Goal: Task Accomplishment & Management: Use online tool/utility

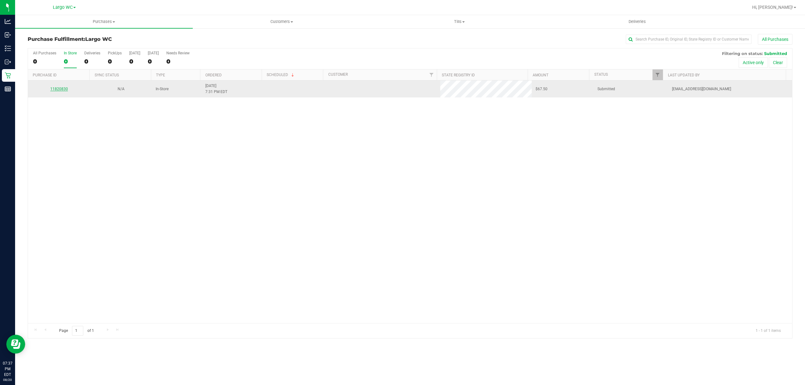
click at [57, 89] on link "11820830" at bounding box center [59, 89] width 18 height 4
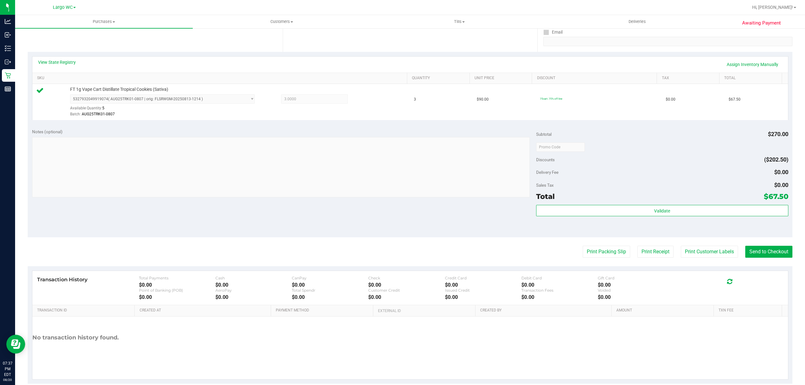
scroll to position [130, 0]
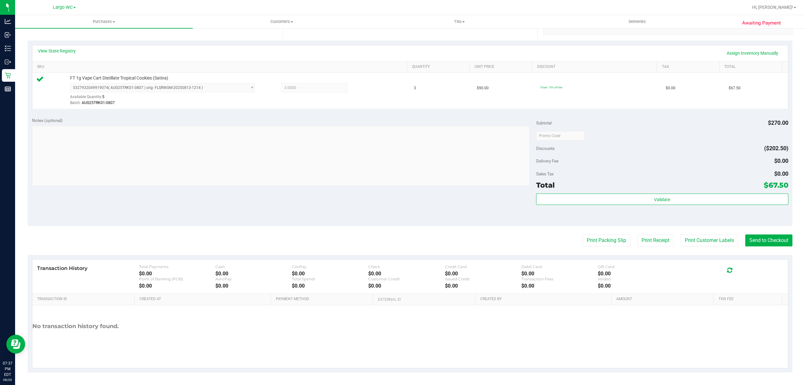
click at [630, 184] on div "Total $67.50" at bounding box center [662, 185] width 252 height 11
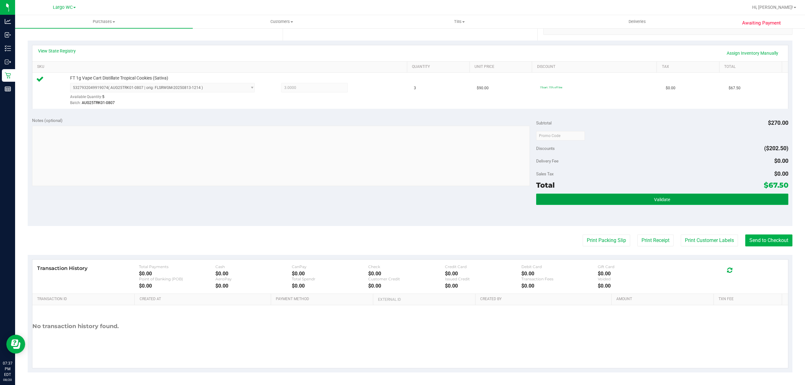
click at [644, 198] on button "Validate" at bounding box center [662, 199] width 252 height 11
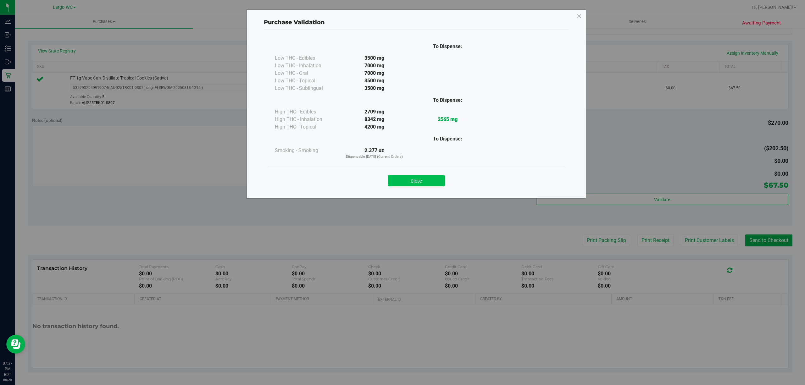
click at [416, 182] on button "Close" at bounding box center [416, 180] width 57 height 11
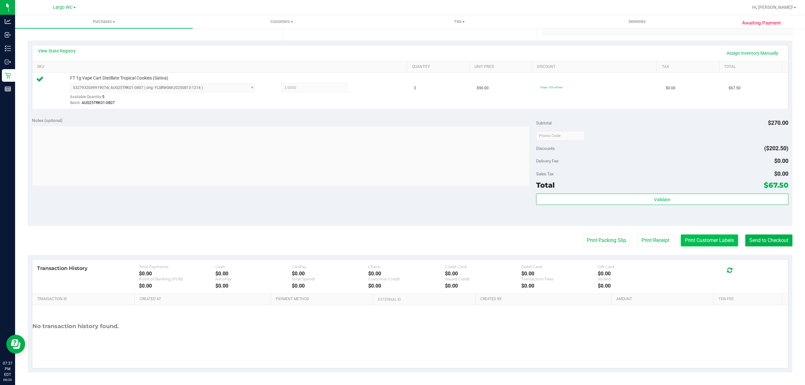
click at [700, 241] on button "Print Customer Labels" at bounding box center [709, 241] width 57 height 12
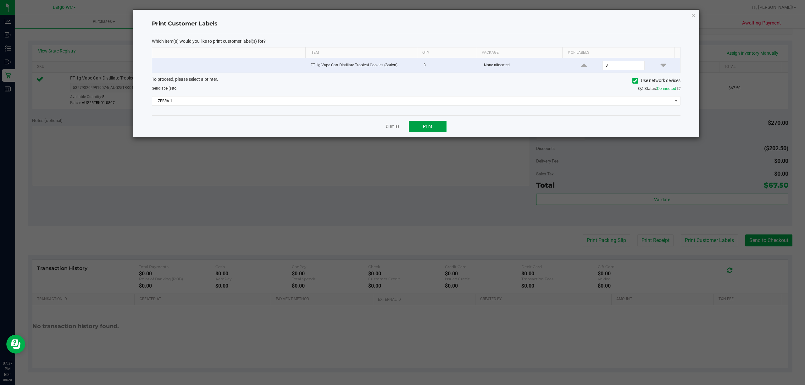
click at [439, 124] on button "Print" at bounding box center [428, 126] width 38 height 11
click at [391, 129] on link "Dismiss" at bounding box center [393, 126] width 14 height 5
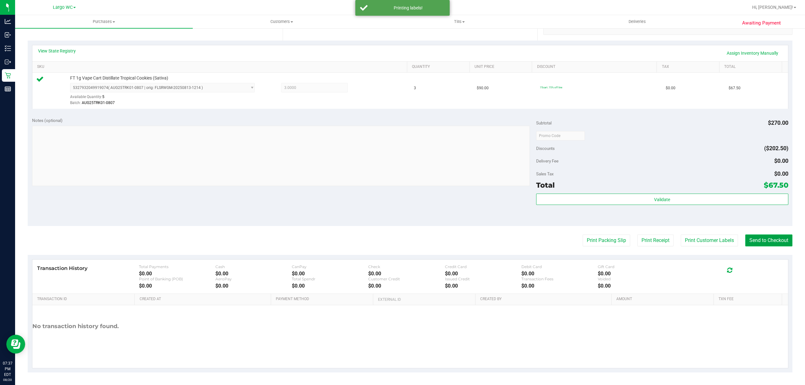
click at [767, 242] on button "Send to Checkout" at bounding box center [768, 241] width 47 height 12
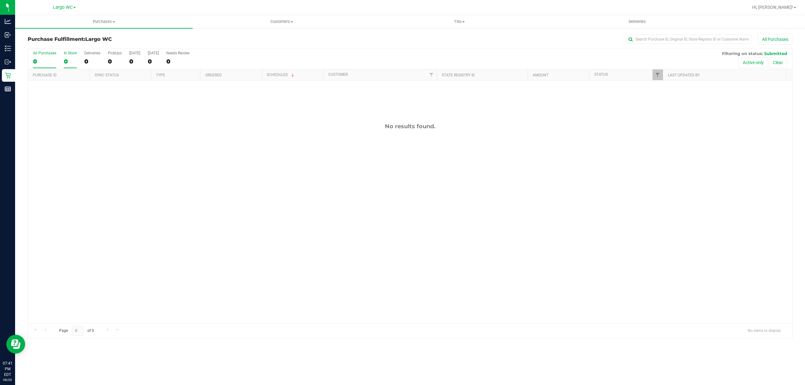
click at [65, 61] on div "0" at bounding box center [70, 61] width 13 height 7
click at [0, 0] on input "In Store 0" at bounding box center [0, 0] width 0 height 0
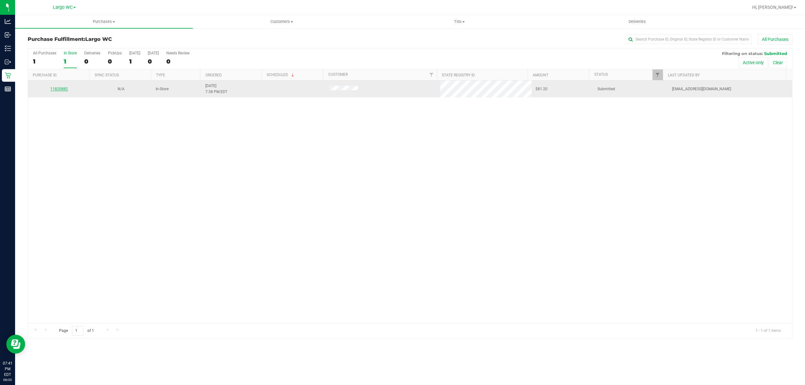
click at [61, 89] on link "11820882" at bounding box center [59, 89] width 18 height 4
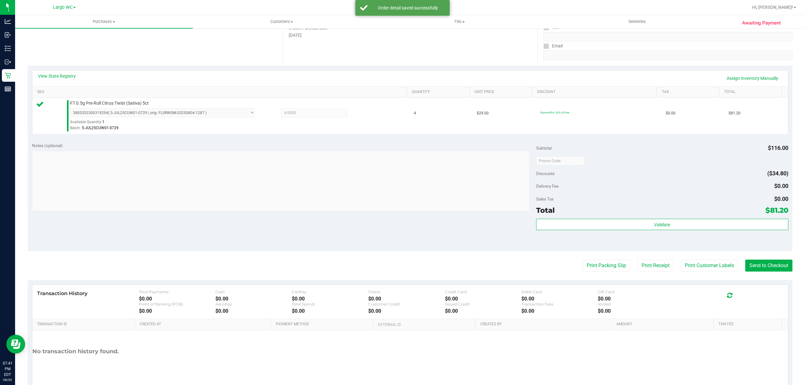
scroll to position [130, 0]
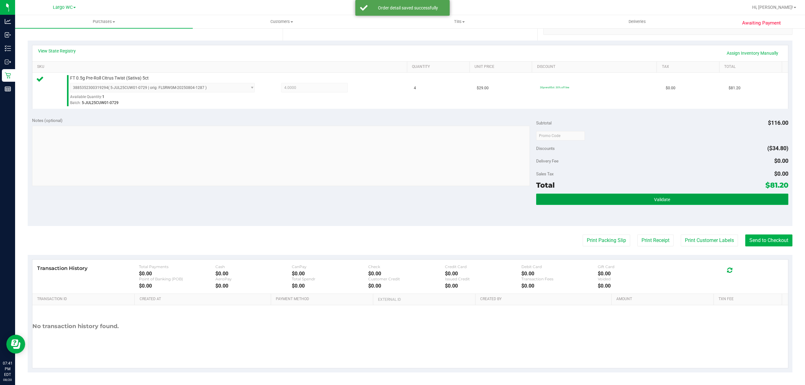
click at [659, 200] on span "Validate" at bounding box center [662, 199] width 16 height 5
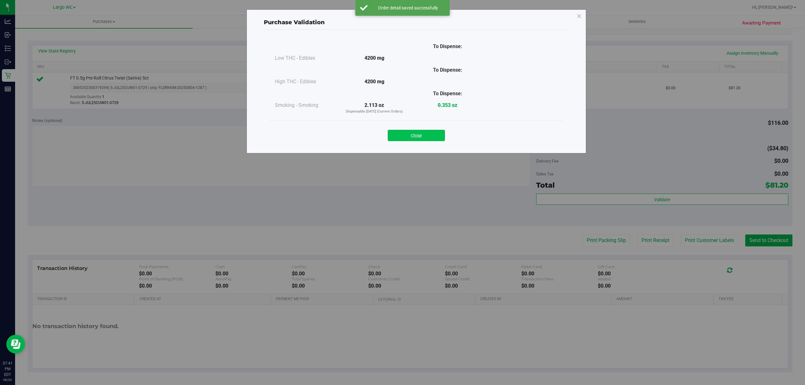
click at [432, 136] on button "Close" at bounding box center [416, 135] width 57 height 11
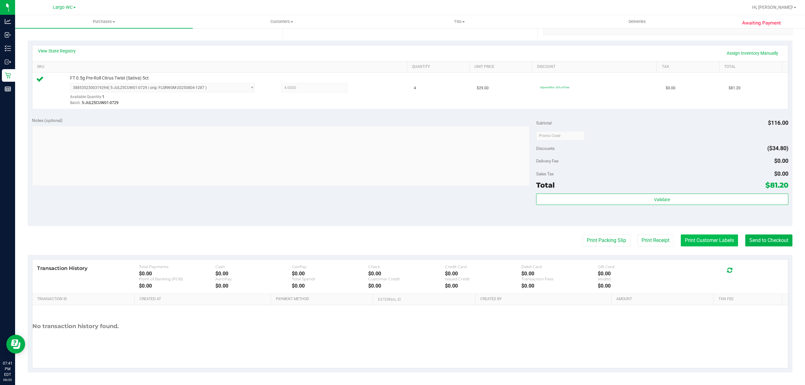
click at [701, 241] on button "Print Customer Labels" at bounding box center [709, 241] width 57 height 12
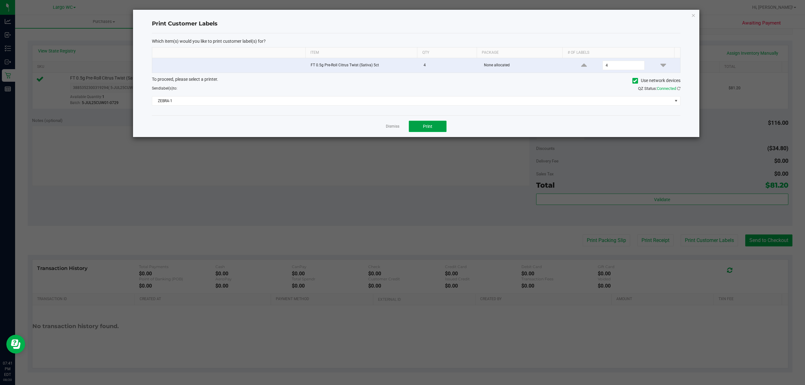
click at [433, 125] on button "Print" at bounding box center [428, 126] width 38 height 11
click at [692, 13] on icon "button" at bounding box center [693, 15] width 4 height 8
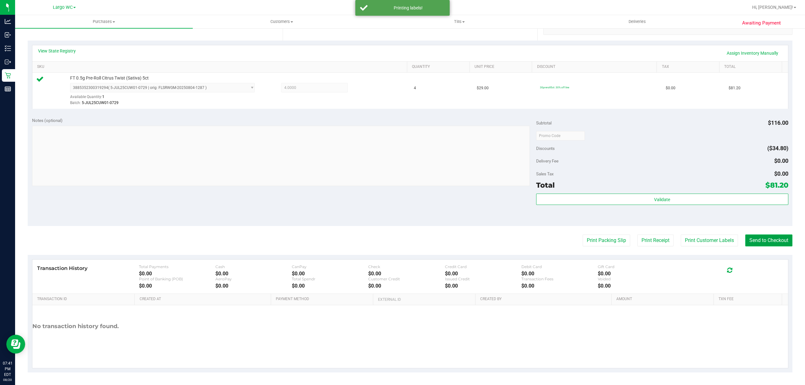
click at [770, 239] on button "Send to Checkout" at bounding box center [768, 241] width 47 height 12
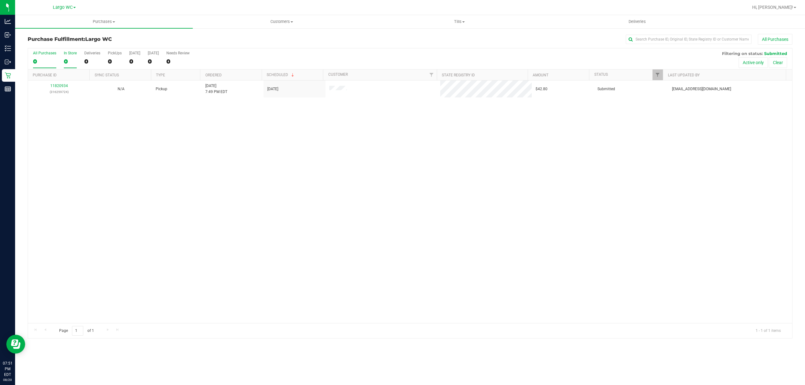
click at [65, 62] on div "0" at bounding box center [70, 61] width 13 height 7
click at [0, 0] on input "In Store 0" at bounding box center [0, 0] width 0 height 0
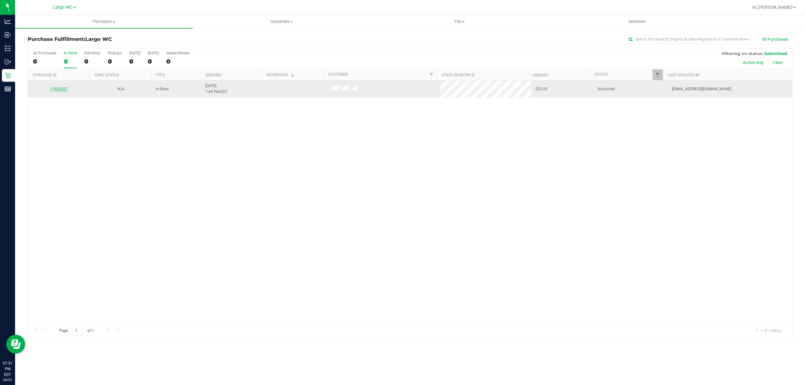
click at [58, 90] on link "11820937" at bounding box center [59, 89] width 18 height 4
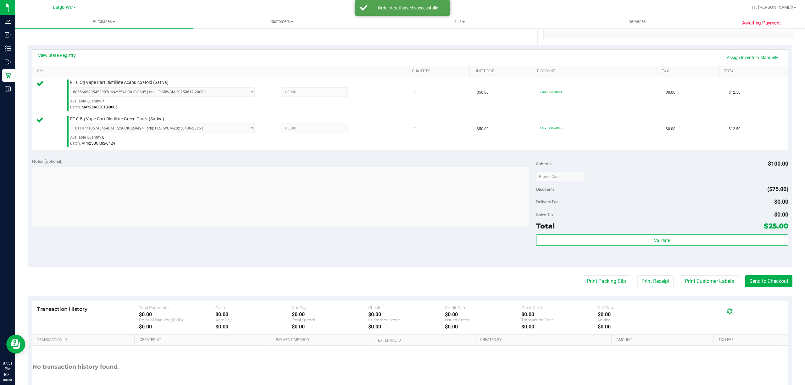
scroll to position [166, 0]
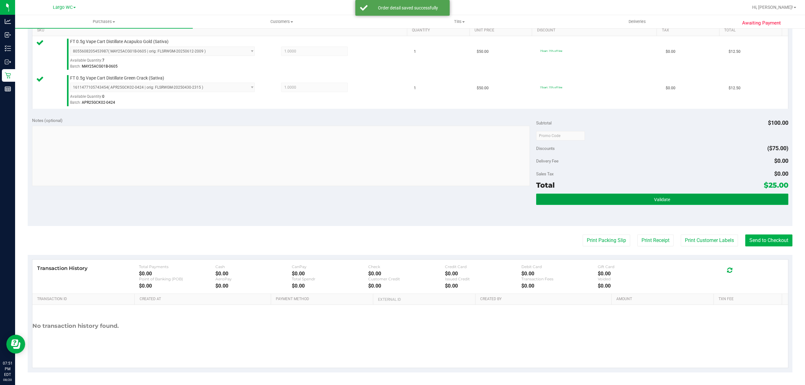
click at [677, 199] on button "Validate" at bounding box center [662, 199] width 252 height 11
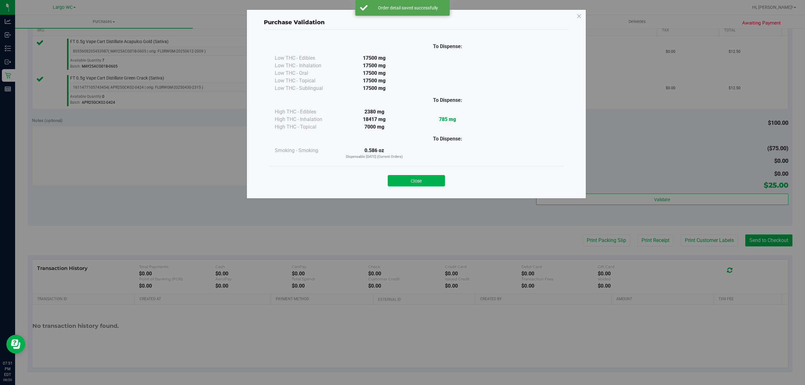
click at [690, 245] on div "Purchase Validation To Dispense: Low THC - Edibles 17500 mg" at bounding box center [405, 192] width 810 height 385
click at [424, 181] on button "Close" at bounding box center [416, 180] width 57 height 11
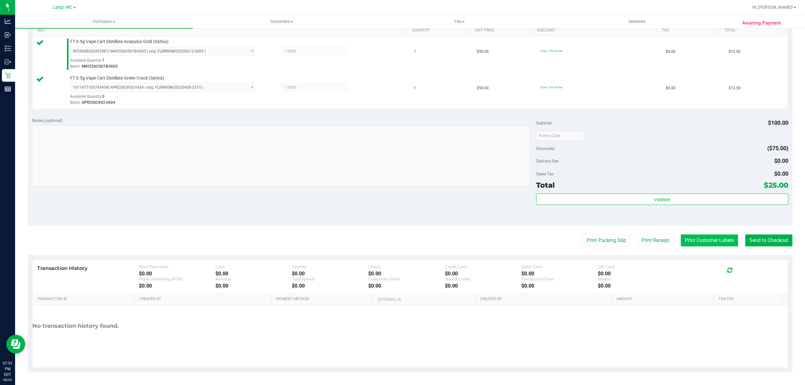
click at [699, 243] on button "Print Customer Labels" at bounding box center [709, 241] width 57 height 12
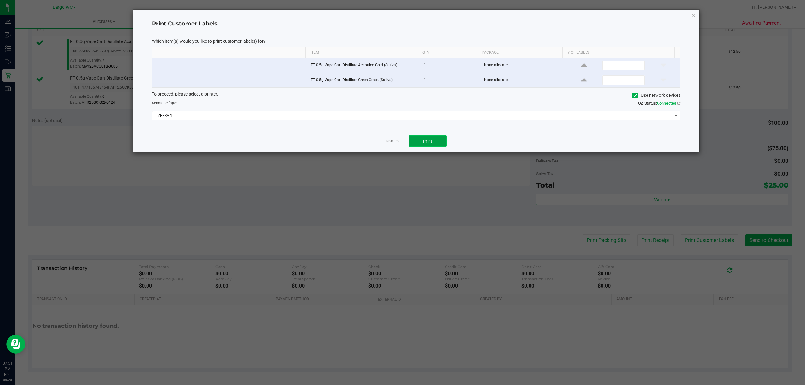
click at [409, 142] on button "Print" at bounding box center [428, 141] width 38 height 11
click at [389, 143] on link "Dismiss" at bounding box center [393, 141] width 14 height 5
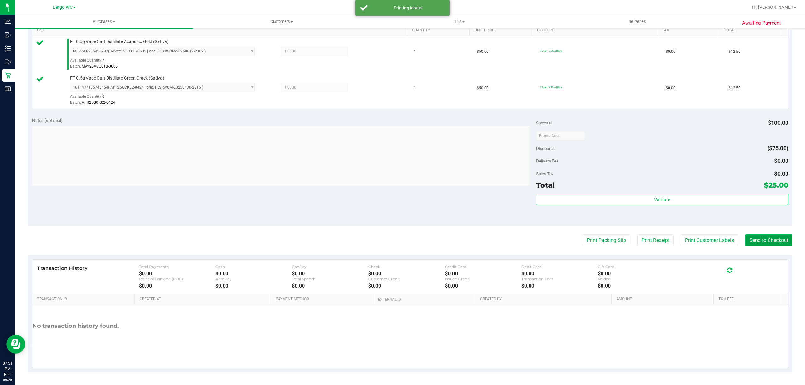
click at [769, 241] on button "Send to Checkout" at bounding box center [768, 241] width 47 height 12
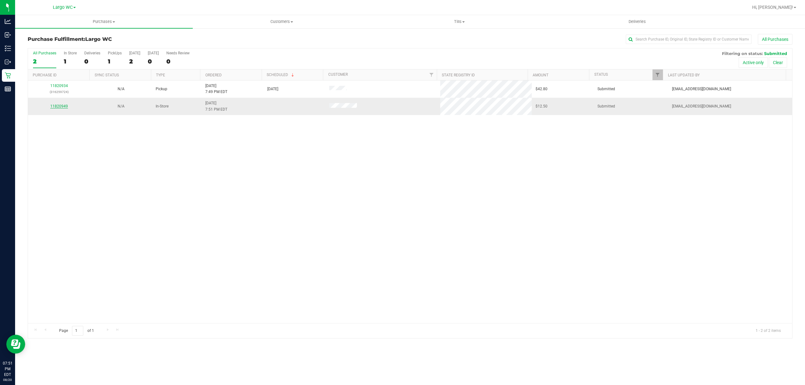
click at [59, 107] on link "11820949" at bounding box center [59, 106] width 18 height 4
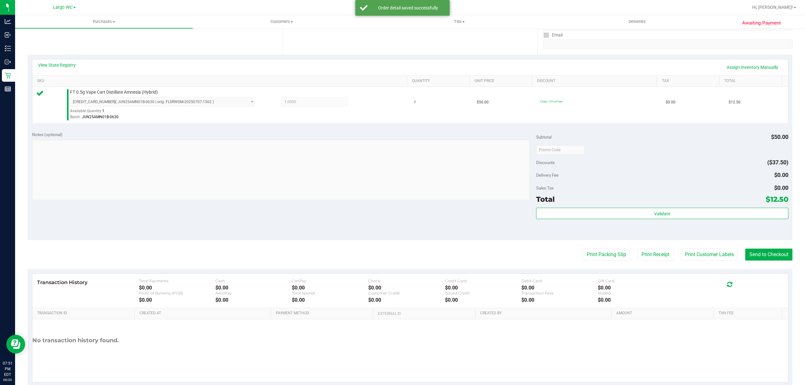
scroll to position [114, 0]
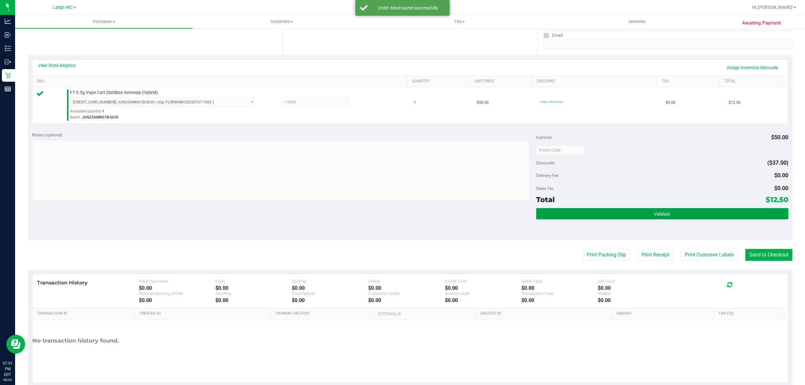
click at [674, 217] on button "Validate" at bounding box center [662, 213] width 252 height 11
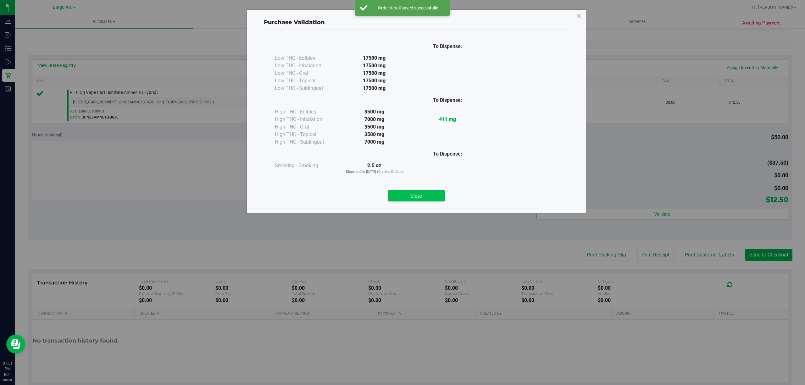
click at [431, 194] on button "Close" at bounding box center [416, 195] width 57 height 11
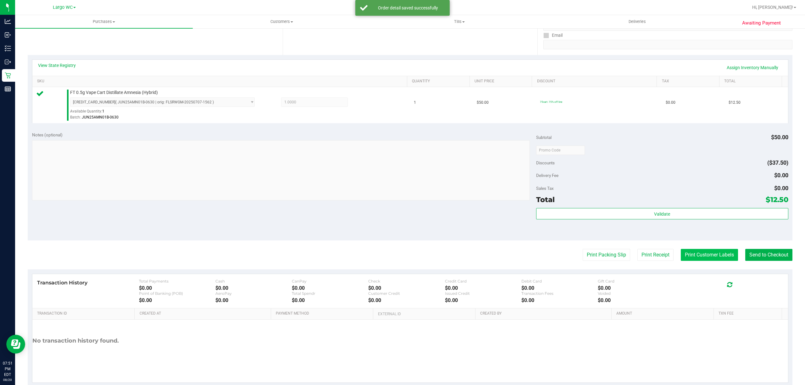
click at [714, 252] on button "Print Customer Labels" at bounding box center [709, 255] width 57 height 12
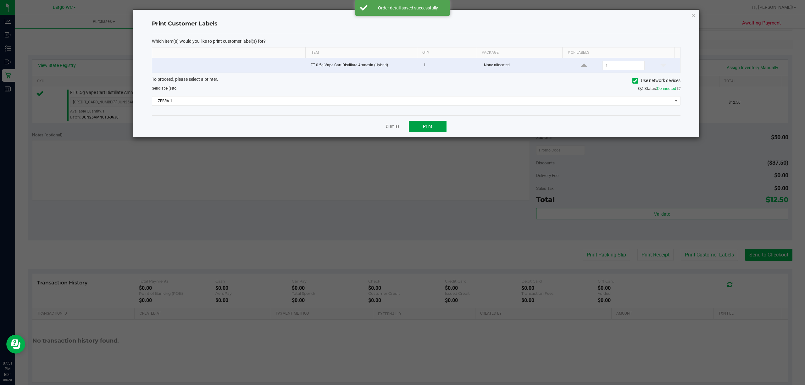
click at [439, 125] on button "Print" at bounding box center [428, 126] width 38 height 11
click at [392, 128] on link "Dismiss" at bounding box center [393, 126] width 14 height 5
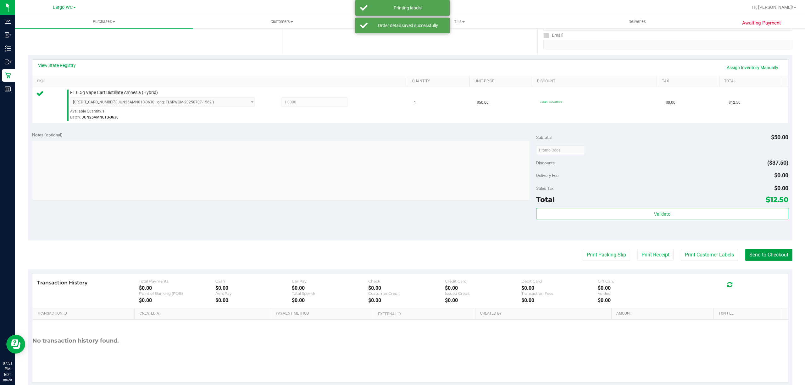
click at [754, 260] on button "Send to Checkout" at bounding box center [768, 255] width 47 height 12
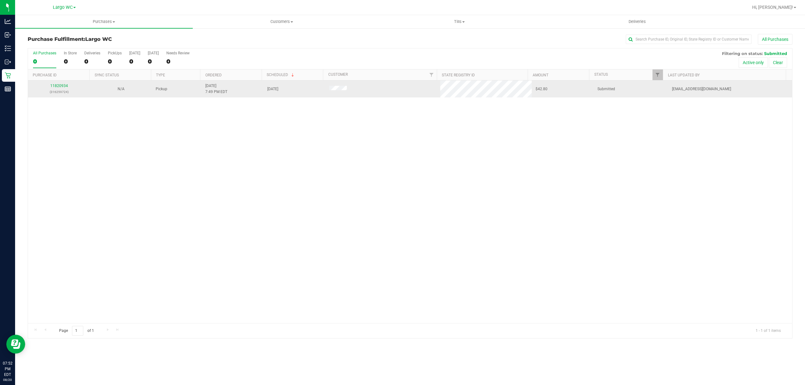
click at [51, 88] on div "11820934 (316259724)" at bounding box center [59, 89] width 54 height 12
click at [62, 85] on link "11820934" at bounding box center [59, 86] width 18 height 4
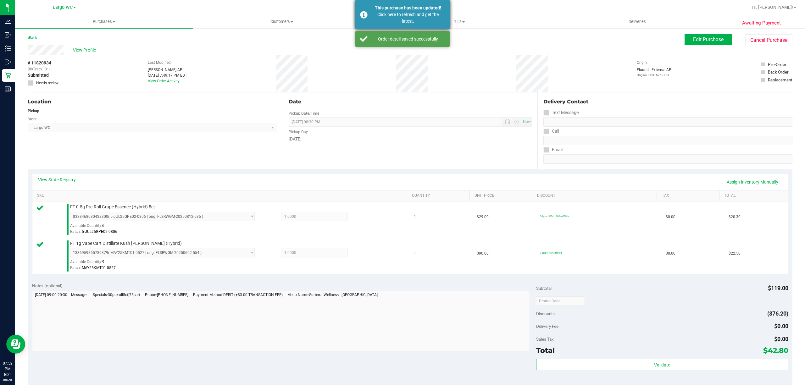
click at [418, 13] on div "Click here to refresh and get the latest." at bounding box center [408, 17] width 74 height 13
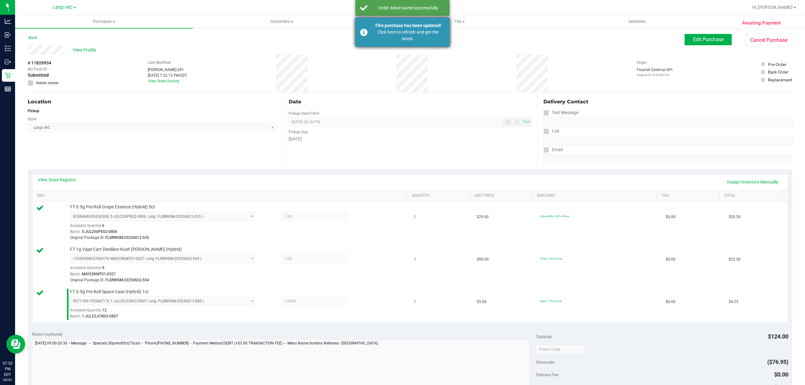
click at [413, 42] on div "Click here to refresh and get the latest." at bounding box center [408, 35] width 74 height 13
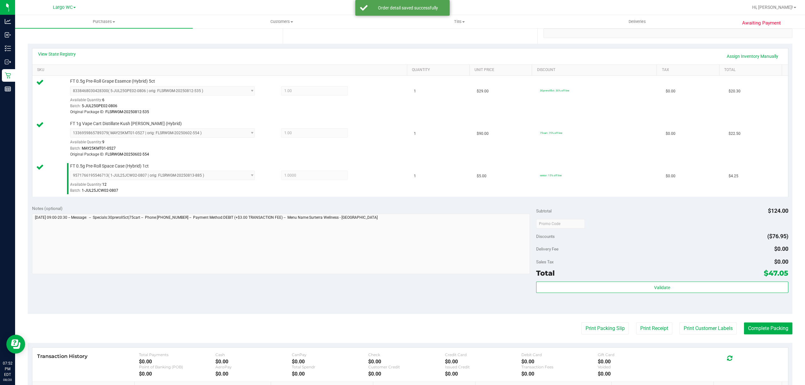
scroll to position [156, 0]
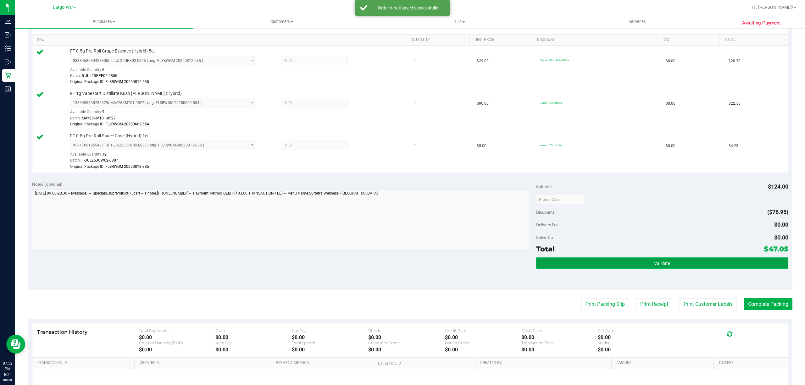
click at [623, 261] on button "Validate" at bounding box center [662, 263] width 252 height 11
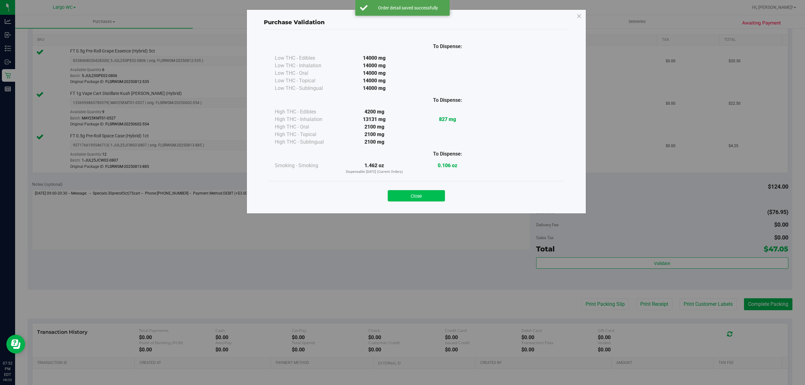
click at [427, 197] on button "Close" at bounding box center [416, 195] width 57 height 11
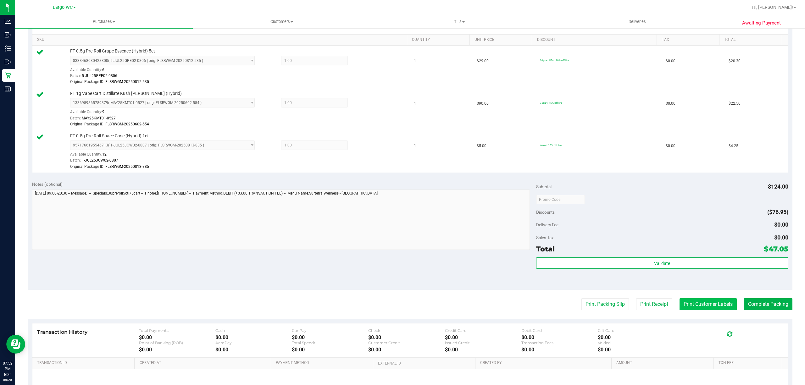
click at [694, 305] on button "Print Customer Labels" at bounding box center [708, 304] width 57 height 12
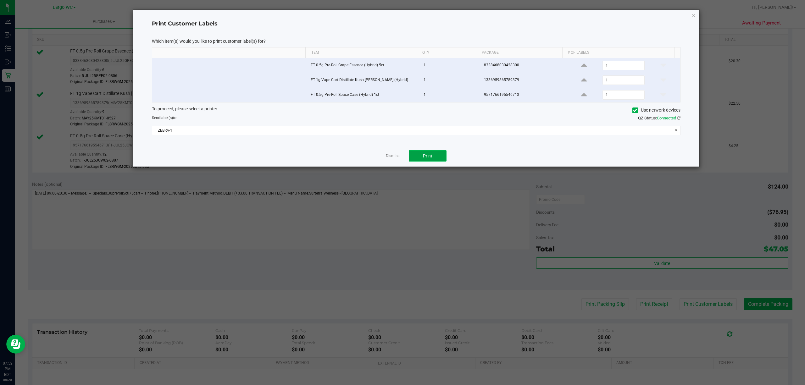
click at [438, 155] on button "Print" at bounding box center [428, 155] width 38 height 11
click at [391, 158] on link "Dismiss" at bounding box center [393, 155] width 14 height 5
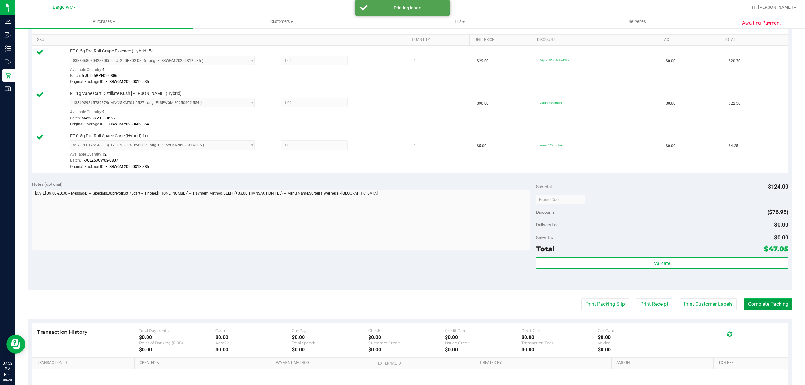
click at [776, 309] on button "Complete Packing" at bounding box center [768, 304] width 48 height 12
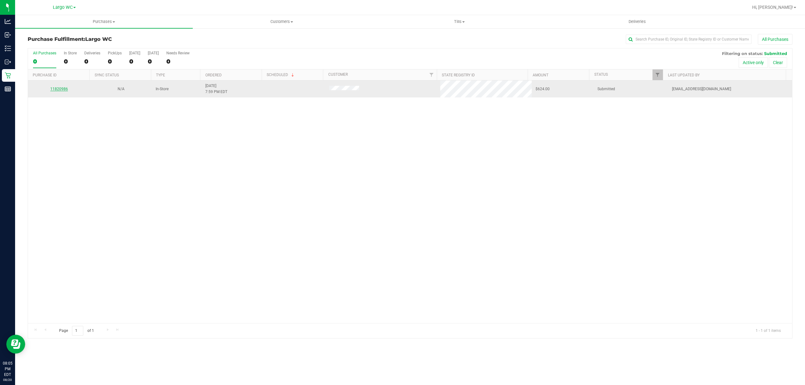
click at [57, 89] on link "11820986" at bounding box center [59, 89] width 18 height 4
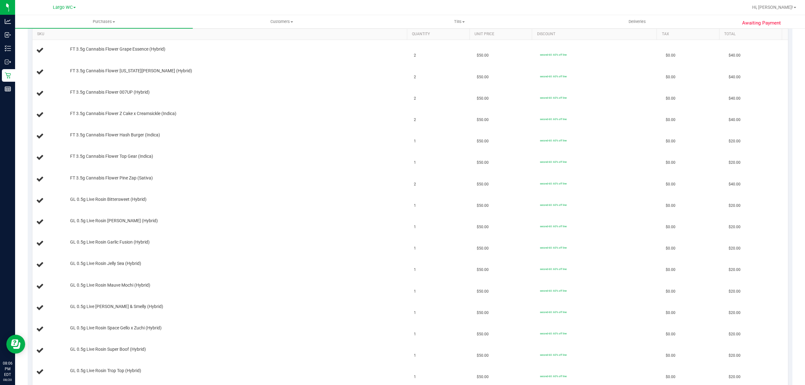
scroll to position [173, 0]
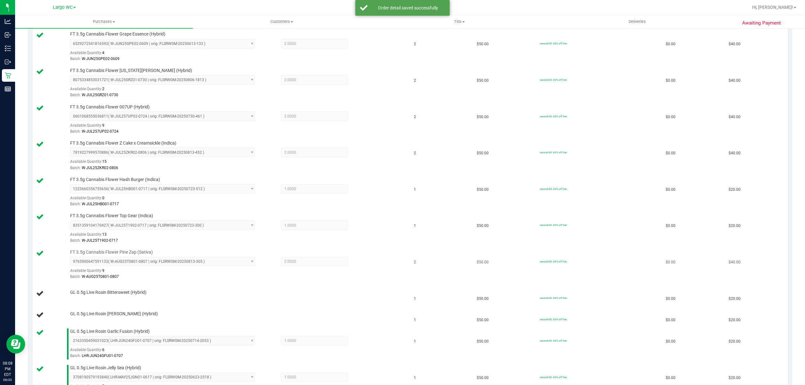
click at [392, 281] on div at bounding box center [236, 280] width 333 height 0
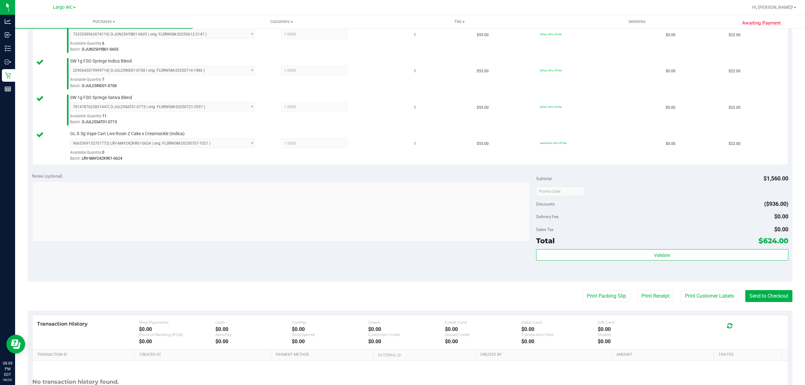
scroll to position [937, 0]
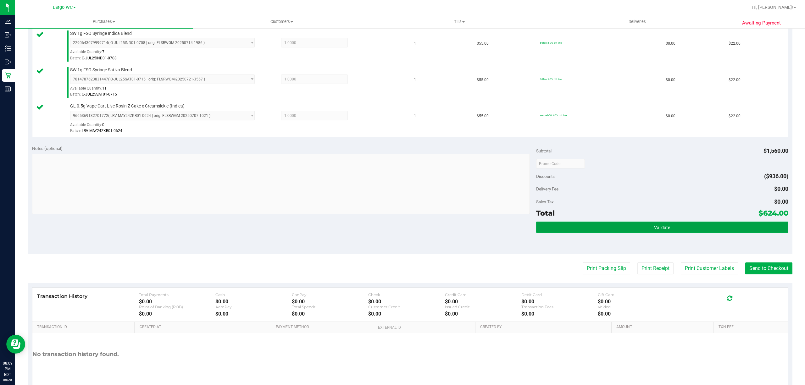
click at [677, 233] on button "Validate" at bounding box center [662, 227] width 252 height 11
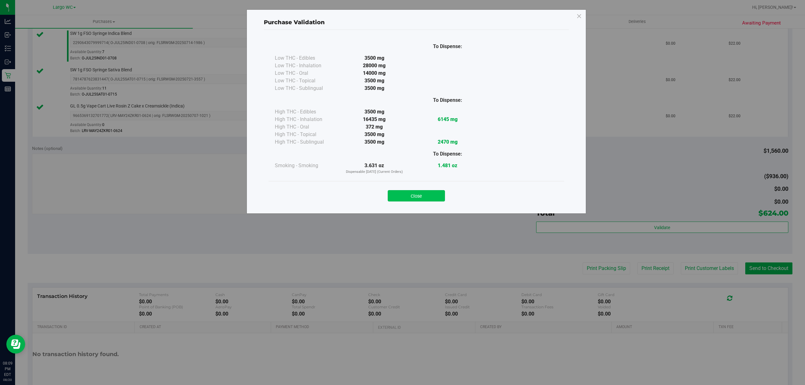
click at [411, 195] on button "Close" at bounding box center [416, 195] width 57 height 11
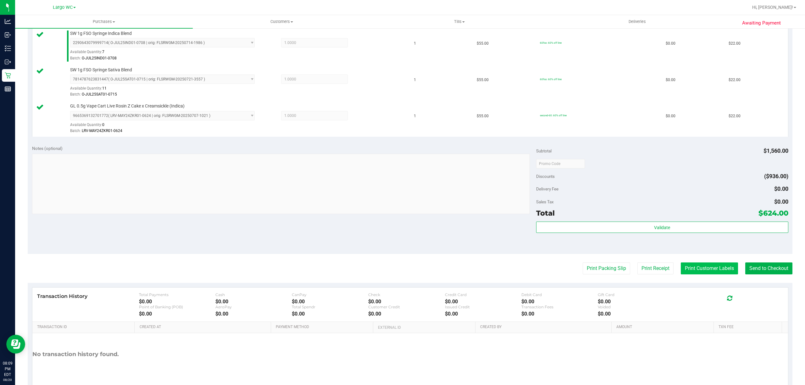
click at [710, 271] on button "Print Customer Labels" at bounding box center [709, 269] width 57 height 12
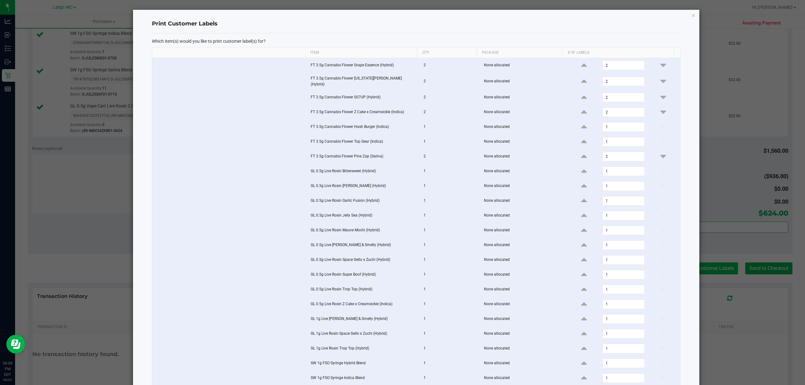
scroll to position [110, 0]
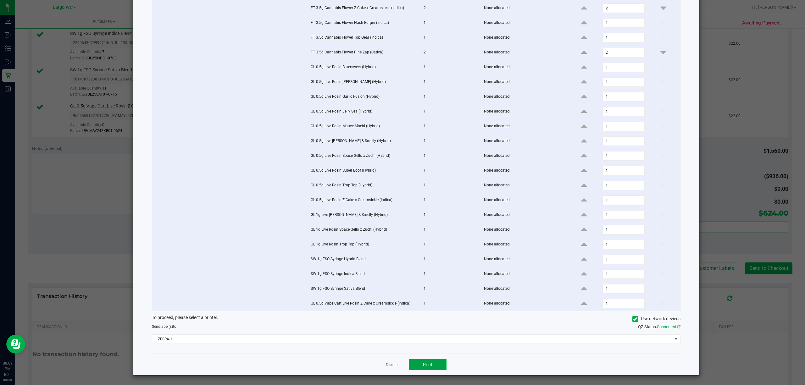
click at [434, 367] on button "Print" at bounding box center [428, 364] width 38 height 11
click at [392, 363] on link "Dismiss" at bounding box center [393, 365] width 14 height 5
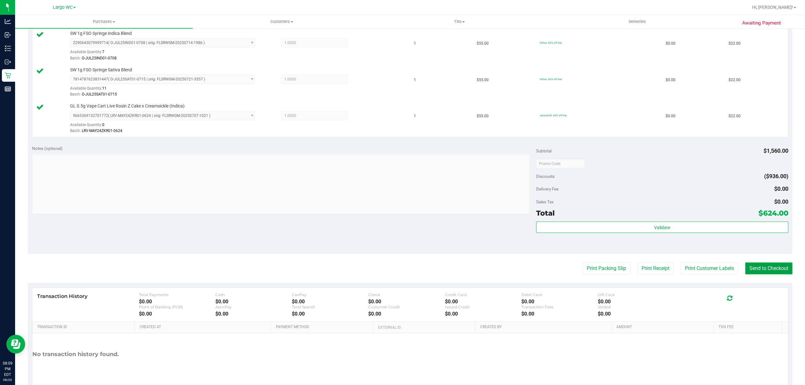
click at [766, 275] on button "Send to Checkout" at bounding box center [768, 269] width 47 height 12
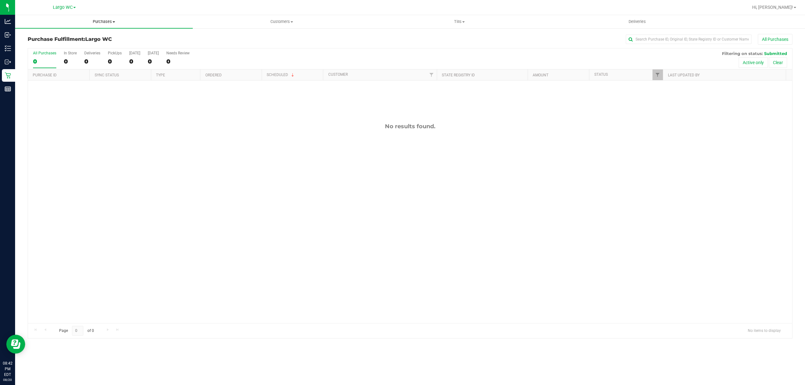
click at [121, 23] on span "Purchases" at bounding box center [104, 22] width 178 height 6
click at [54, 42] on li "Fulfillment" at bounding box center [104, 46] width 178 height 8
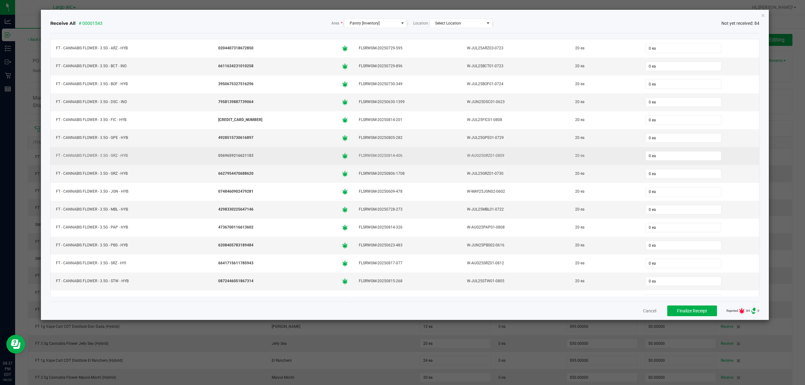
scroll to position [282, 0]
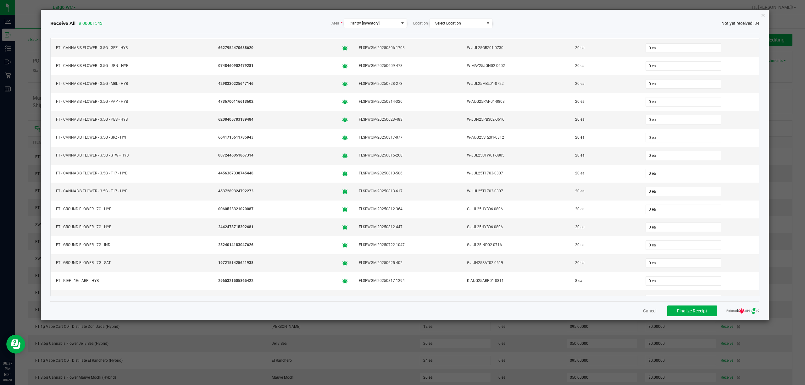
click at [764, 15] on icon "Close" at bounding box center [763, 15] width 4 height 8
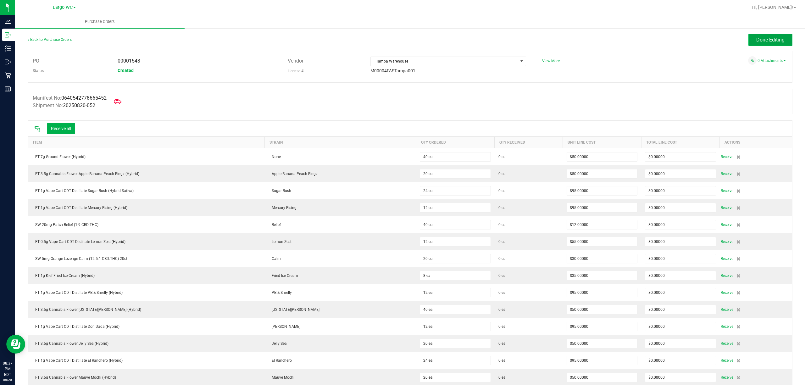
click at [756, 38] on span "Done Editing" at bounding box center [770, 40] width 28 height 6
